Goal: Task Accomplishment & Management: Use online tool/utility

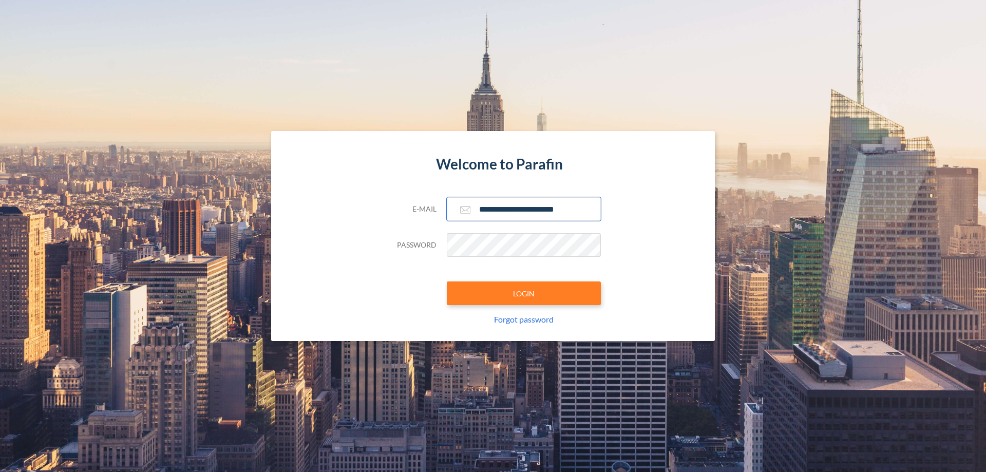
type input "**********"
click at [524, 293] on button "LOGIN" at bounding box center [524, 293] width 154 height 24
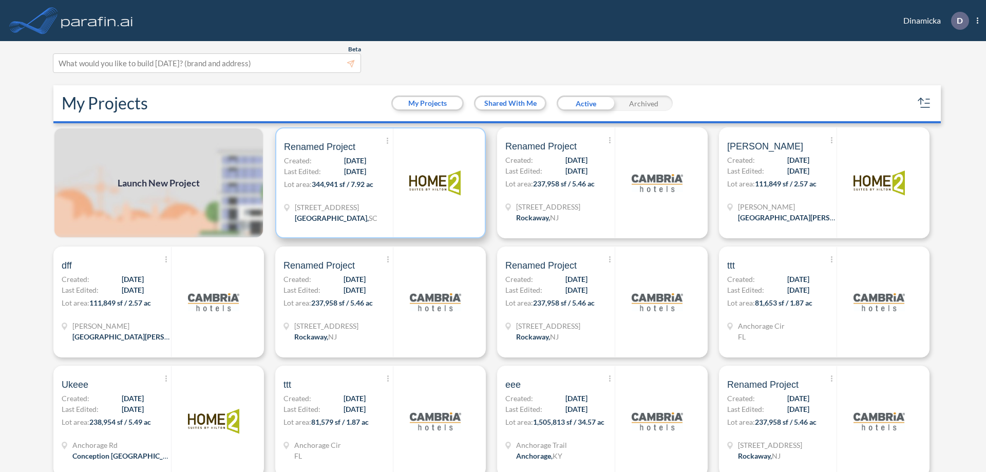
scroll to position [3, 0]
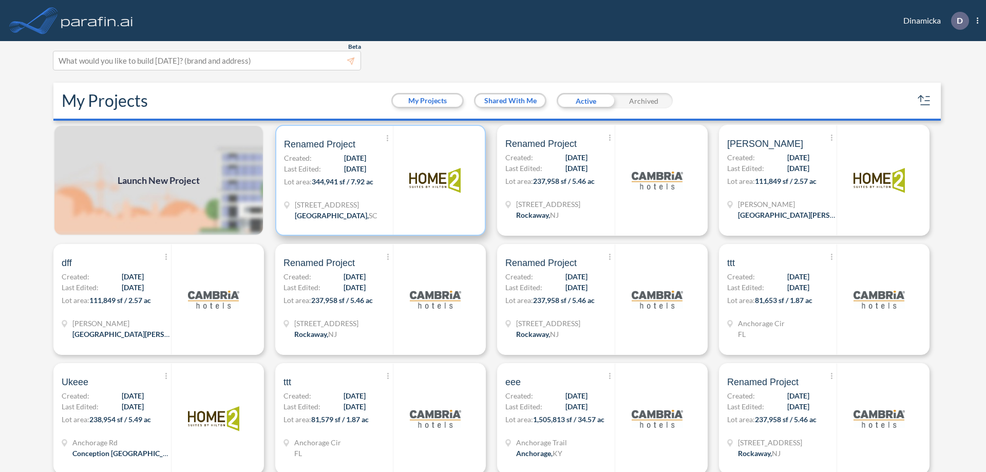
click at [378, 180] on p "Lot area: 344,941 sf / 7.92 ac" at bounding box center [338, 183] width 109 height 15
